Goal: Transaction & Acquisition: Purchase product/service

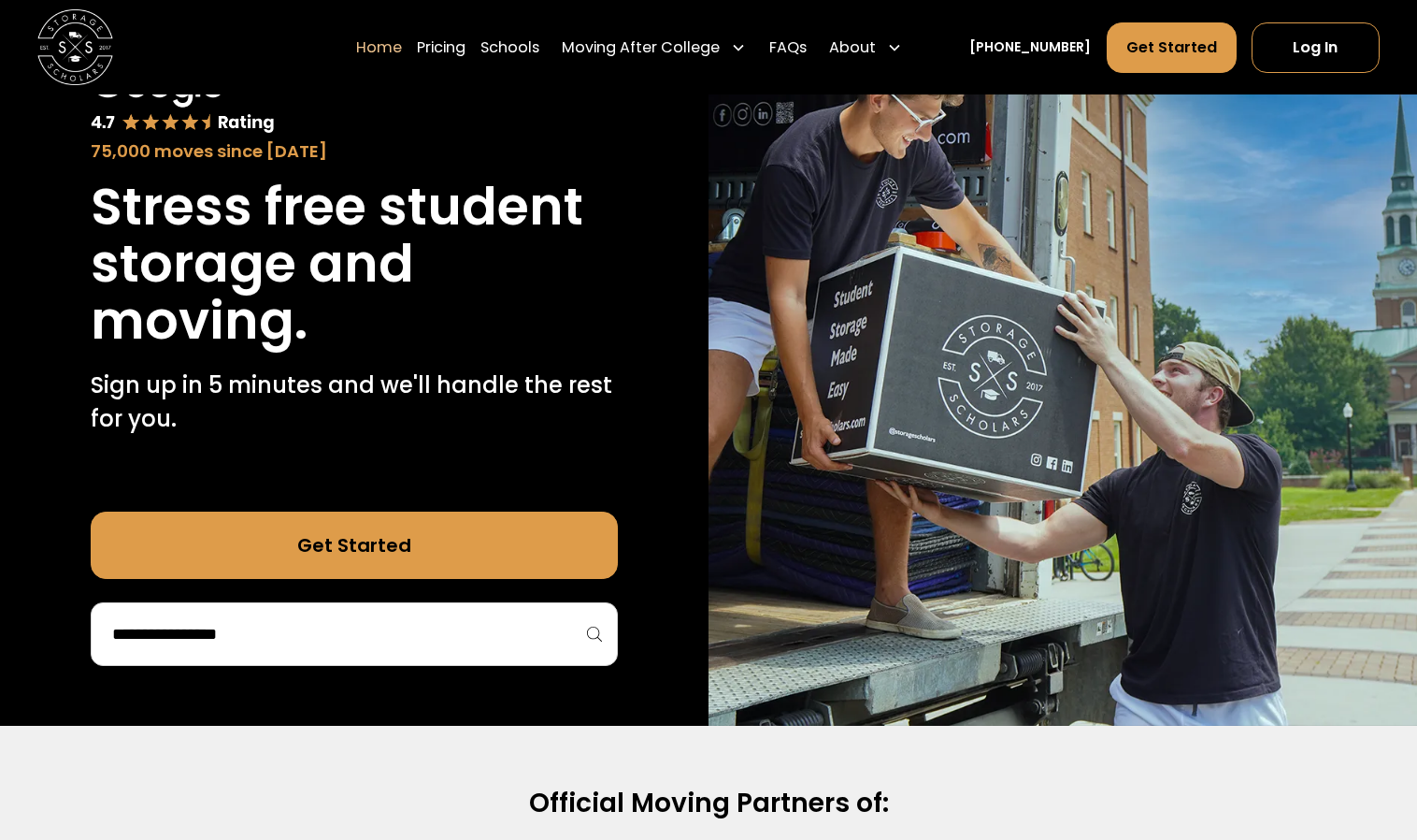
scroll to position [256, 0]
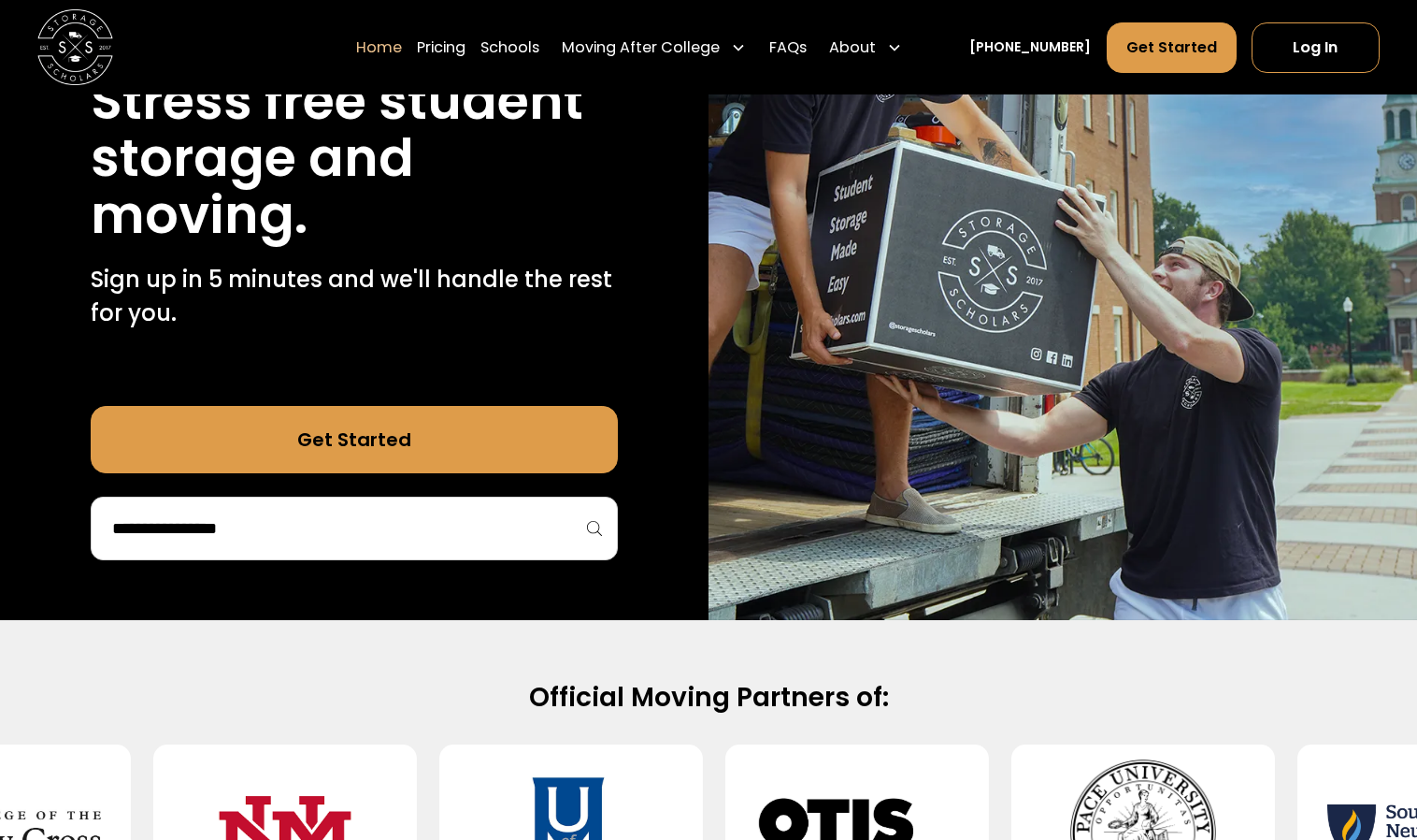
click at [504, 516] on input "search" at bounding box center [354, 528] width 488 height 32
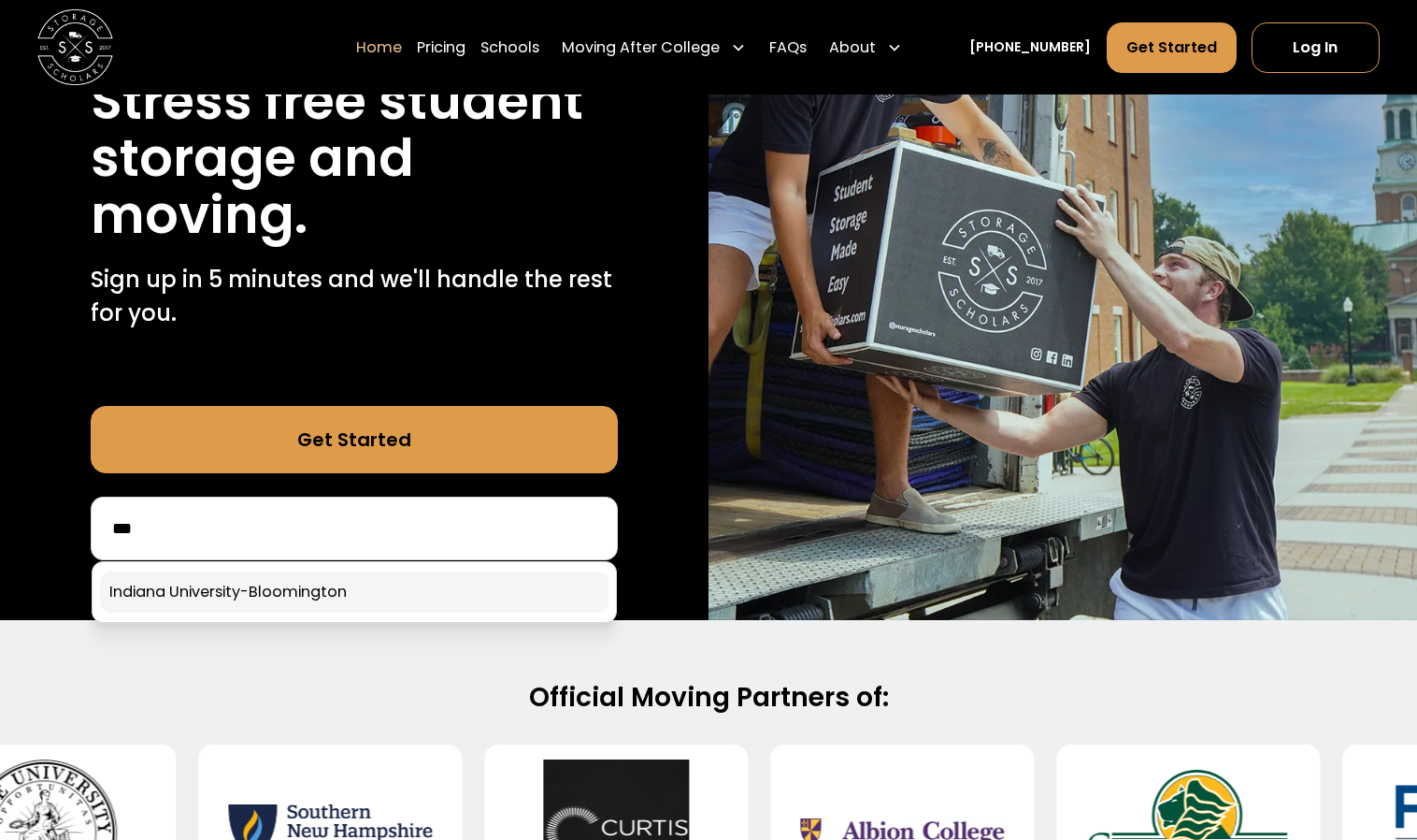
type input "***"
click at [334, 594] on link at bounding box center [355, 592] width 509 height 41
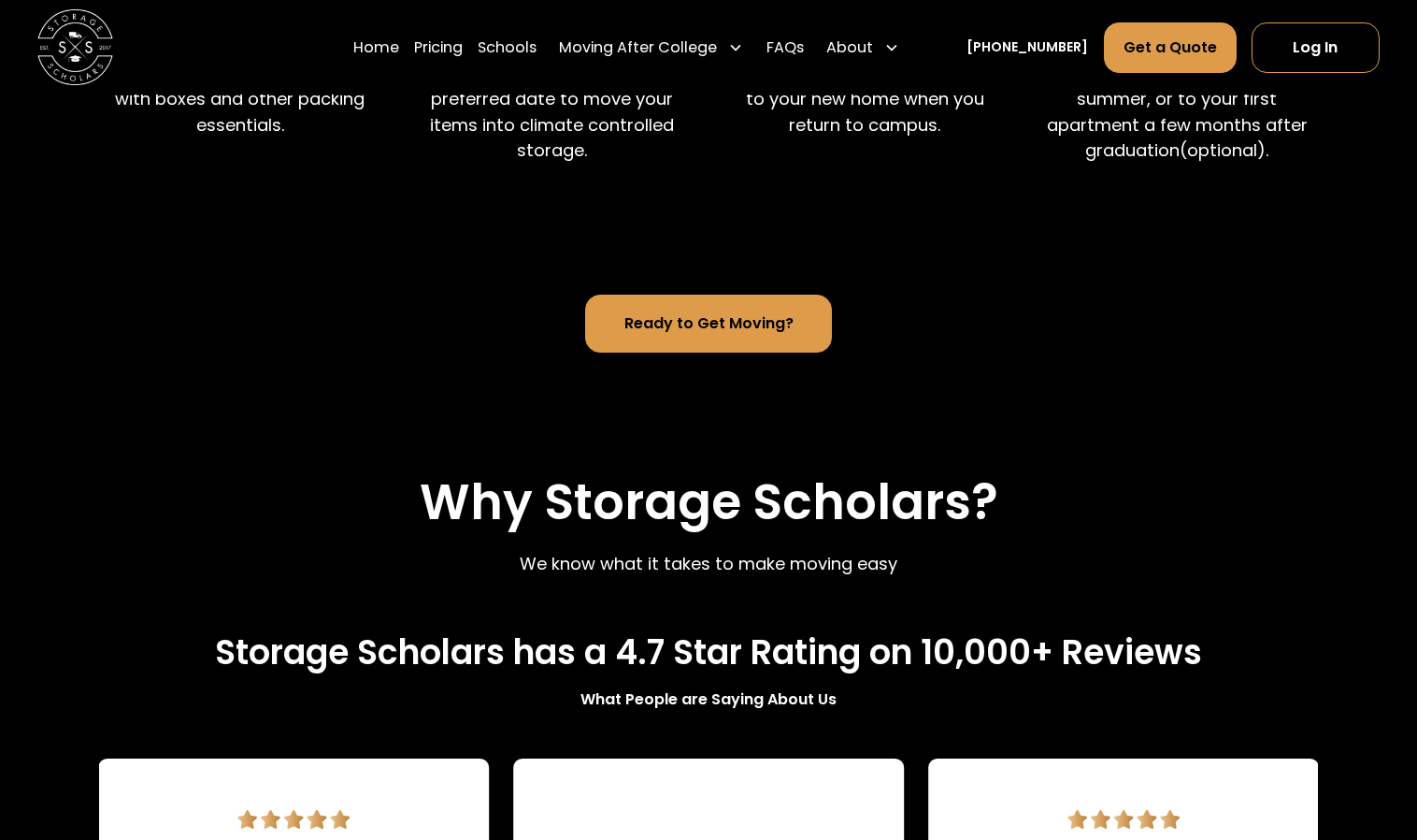
scroll to position [1619, 0]
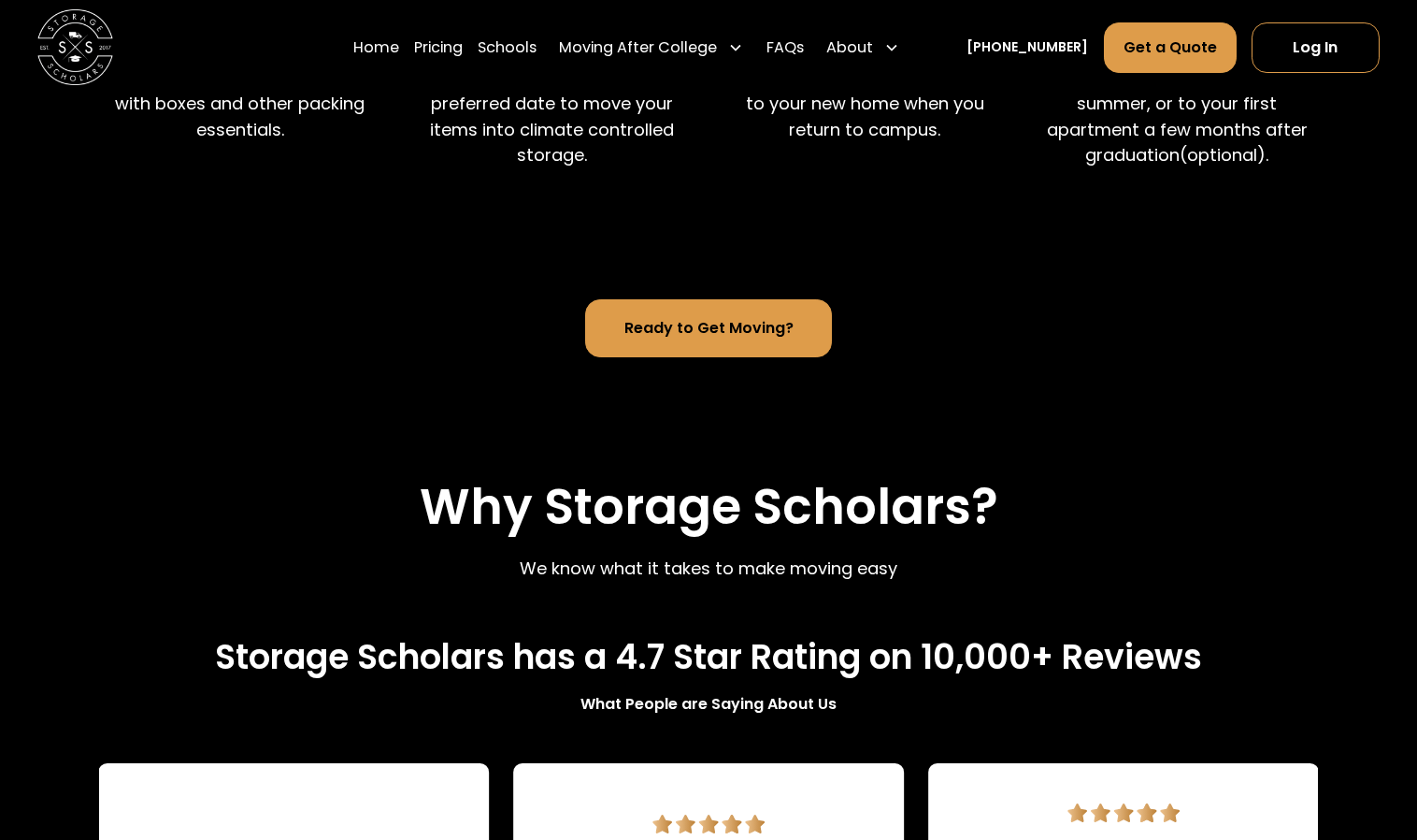
click at [724, 345] on link "Ready to Get Moving?" at bounding box center [708, 327] width 247 height 57
